Goal: Transaction & Acquisition: Purchase product/service

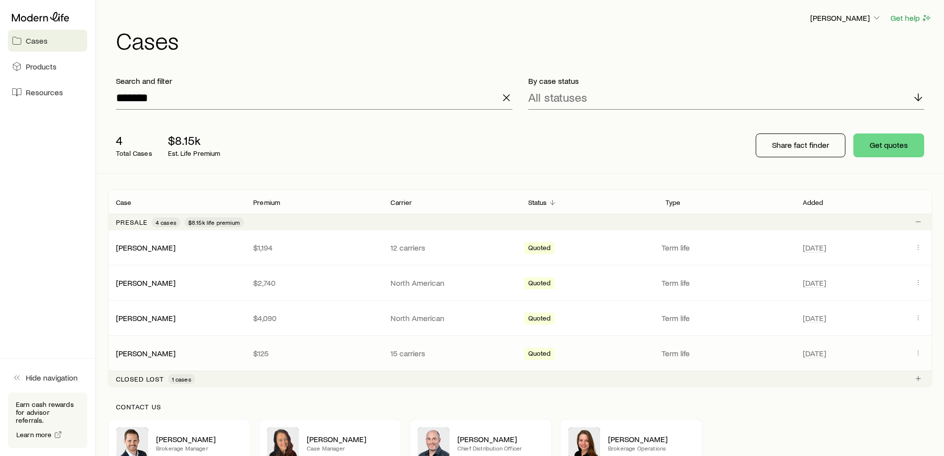
click at [701, 353] on p "Term life" at bounding box center [726, 353] width 129 height 10
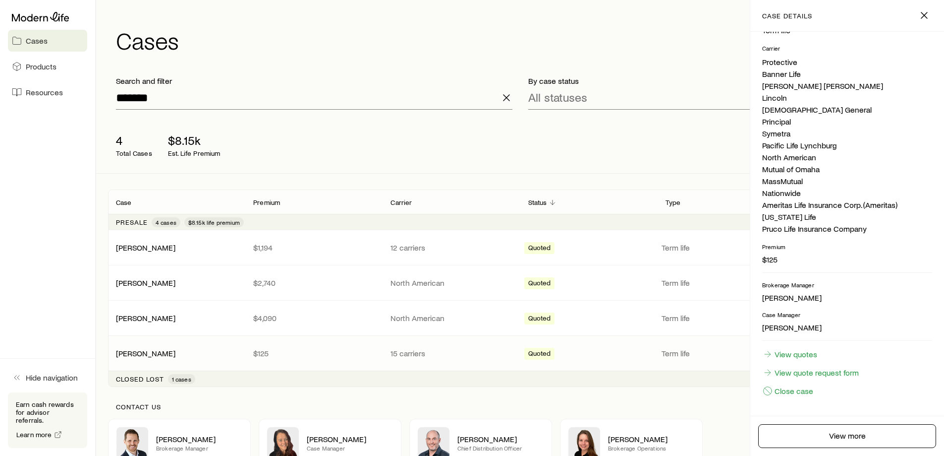
scroll to position [50, 0]
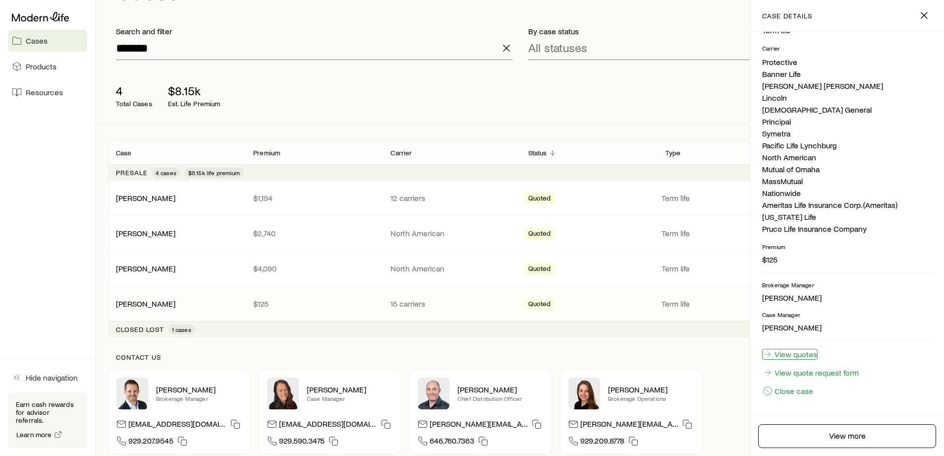
click at [808, 355] on link "View quotes" at bounding box center [790, 354] width 56 height 11
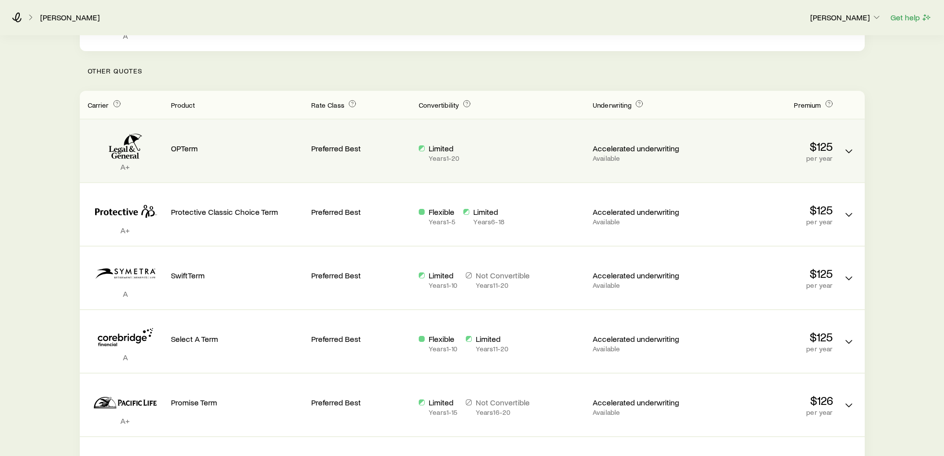
scroll to position [248, 0]
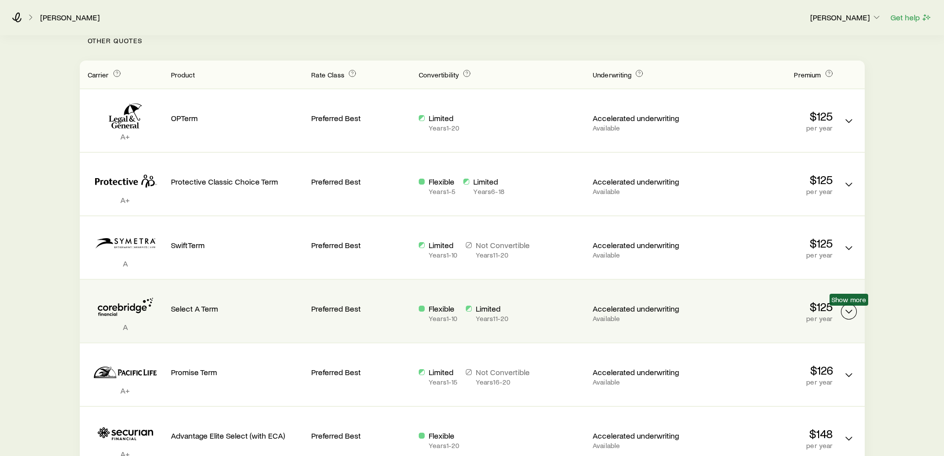
click at [854, 307] on icon "Term quotes" at bounding box center [849, 311] width 12 height 12
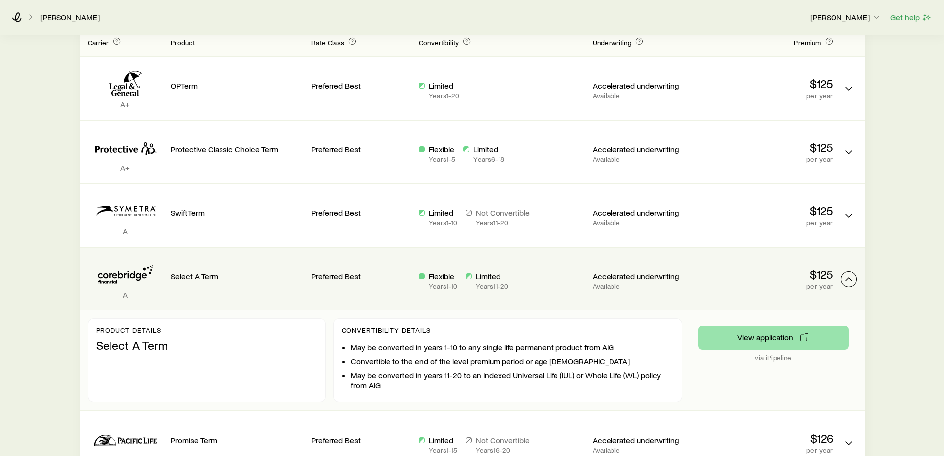
scroll to position [297, 0]
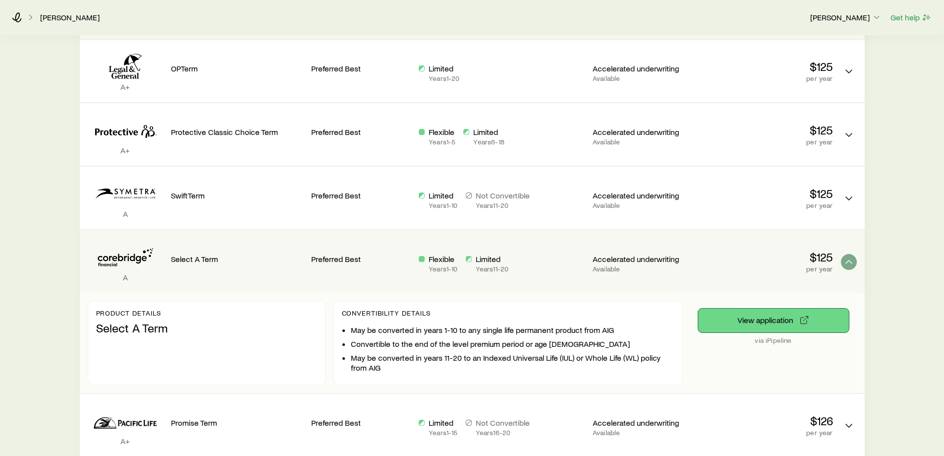
click at [755, 324] on button "View application" at bounding box center [774, 320] width 151 height 24
